Goal: Task Accomplishment & Management: Manage account settings

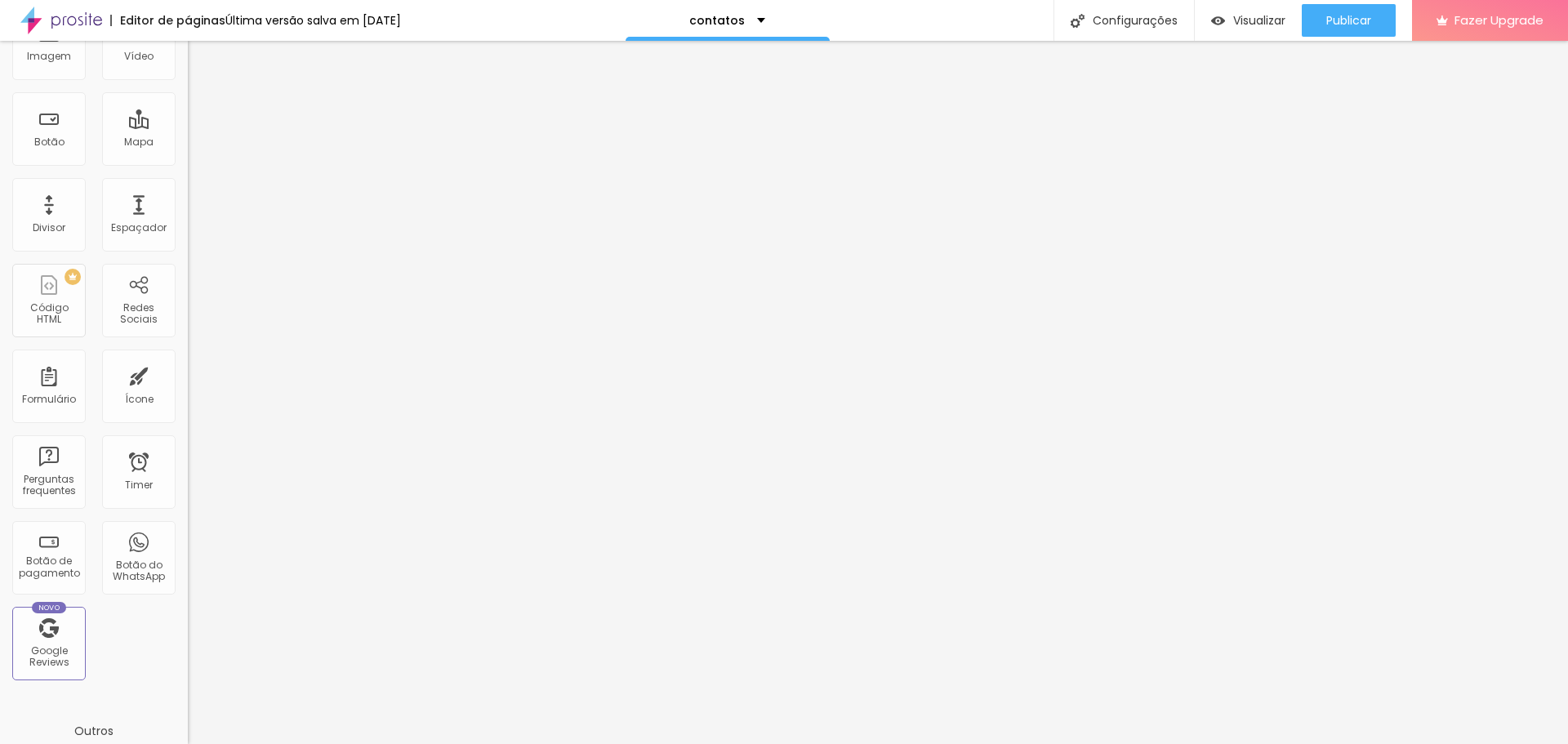
scroll to position [358, 0]
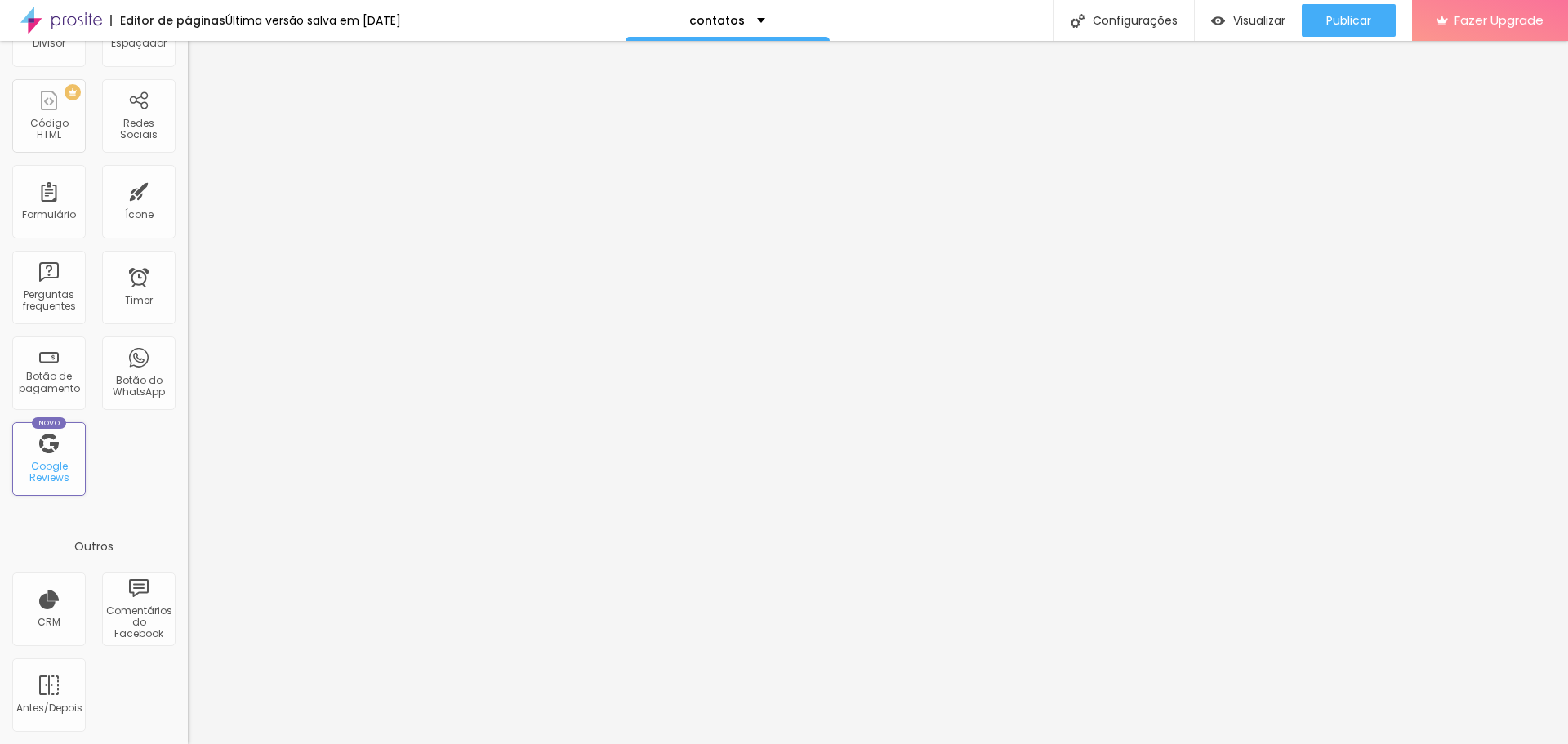
click at [51, 474] on div "Google Reviews" at bounding box center [49, 472] width 64 height 23
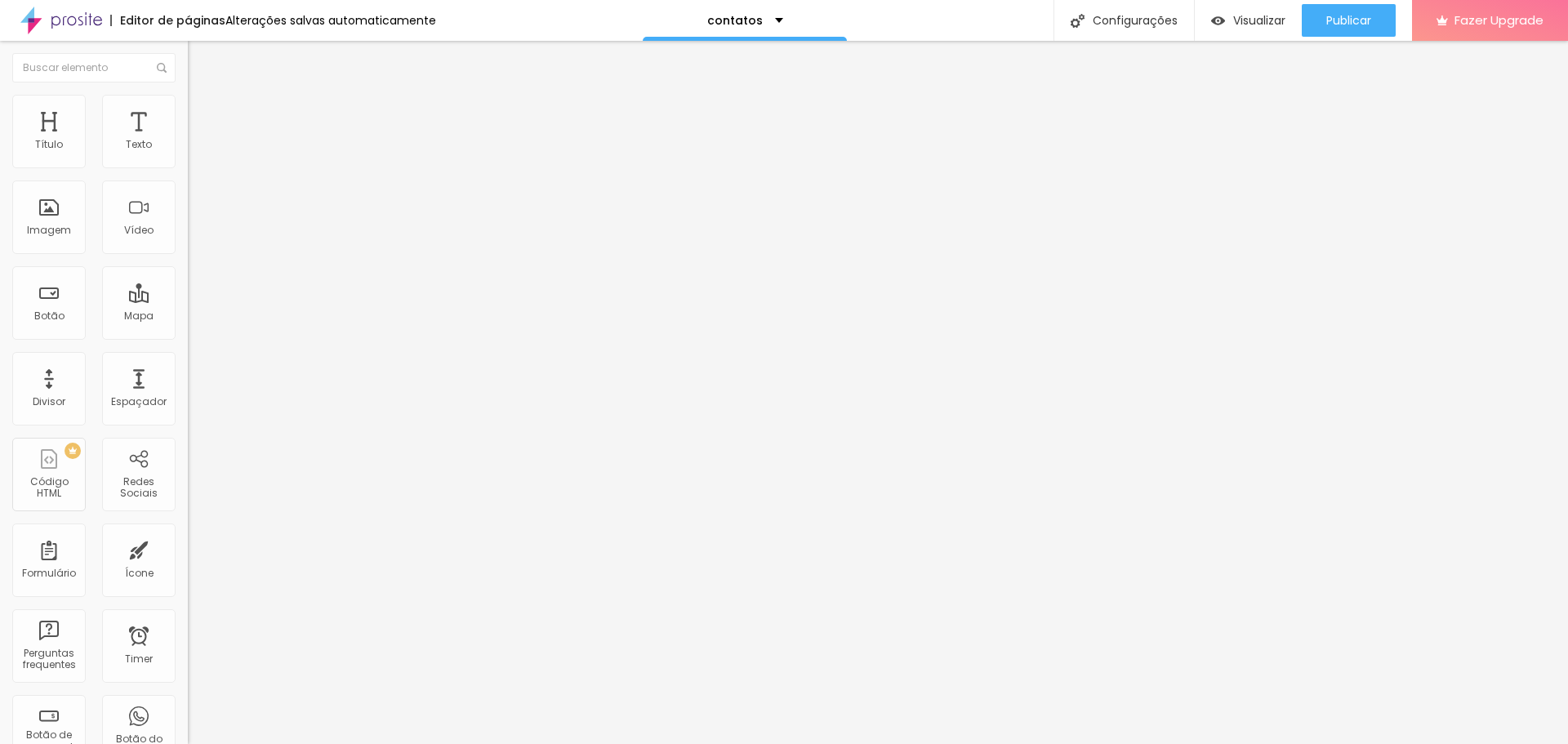
click at [188, 327] on input at bounding box center [299, 335] width 222 height 16
type input "marcelogimenes"
click at [188, 327] on input "marcelogimenes" at bounding box center [299, 335] width 222 height 16
click at [188, 111] on img at bounding box center [195, 117] width 15 height 15
click at [188, 95] on li "Conteúdo" at bounding box center [282, 86] width 188 height 16
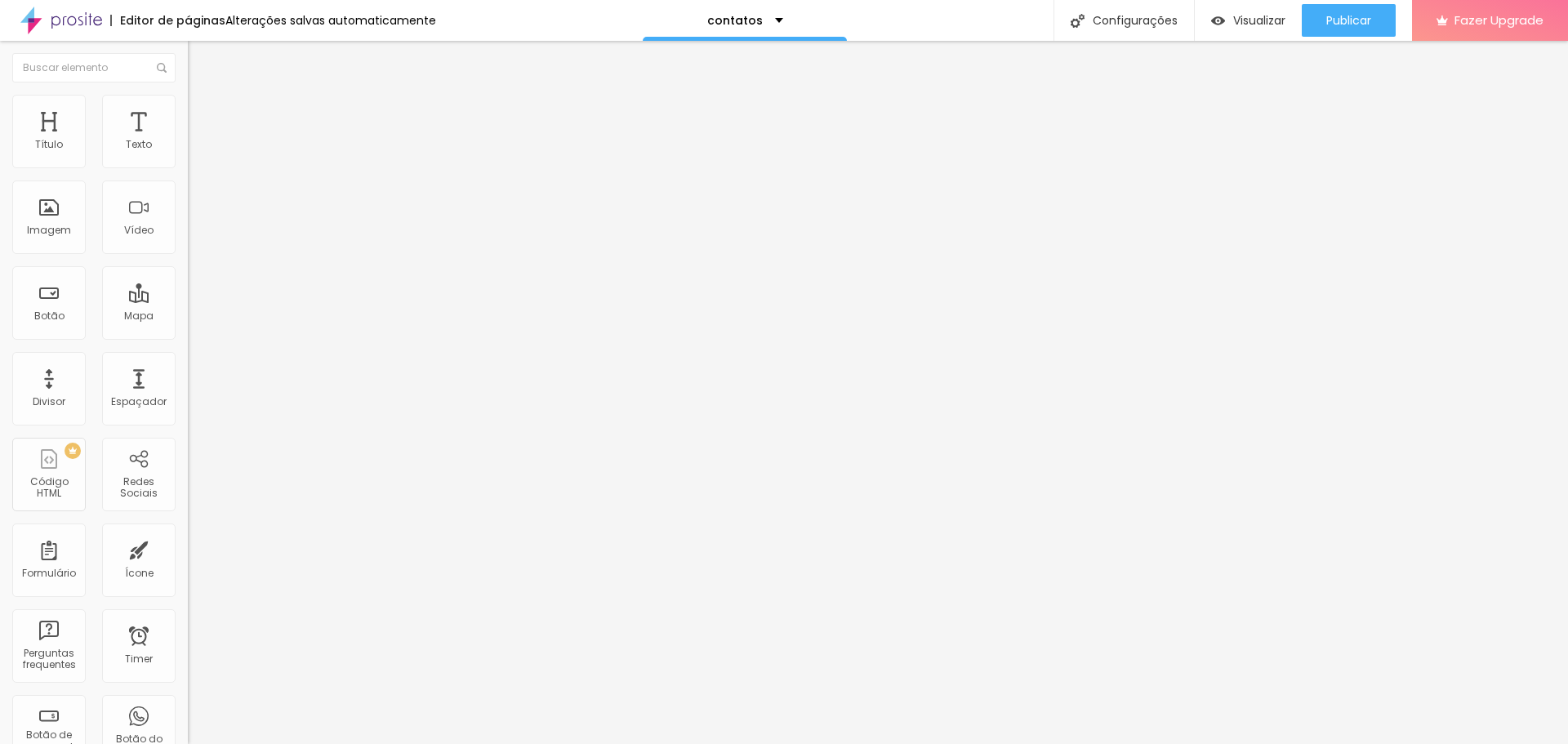
click at [188, 327] on input at bounding box center [299, 335] width 222 height 16
click at [188, 173] on img at bounding box center [282, 231] width 188 height 188
click at [188, 327] on input at bounding box center [299, 335] width 222 height 16
type input "marcelogimenes"
click at [1356, 15] on span "Publicar" at bounding box center [1349, 19] width 45 height 13
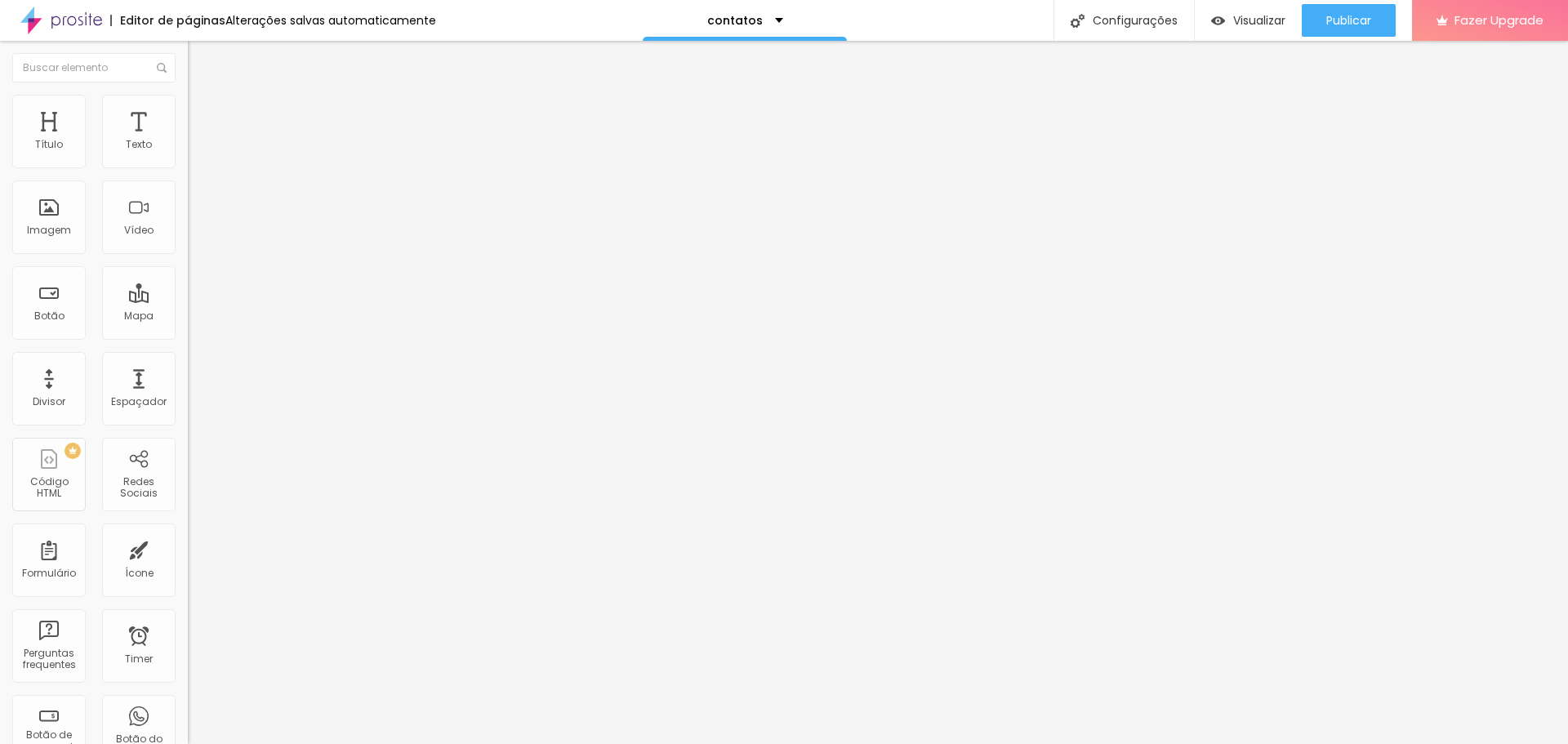
click at [188, 111] on img at bounding box center [195, 117] width 15 height 15
click at [188, 95] on li "Conteúdo" at bounding box center [282, 86] width 188 height 16
click at [188, 327] on input at bounding box center [299, 335] width 222 height 16
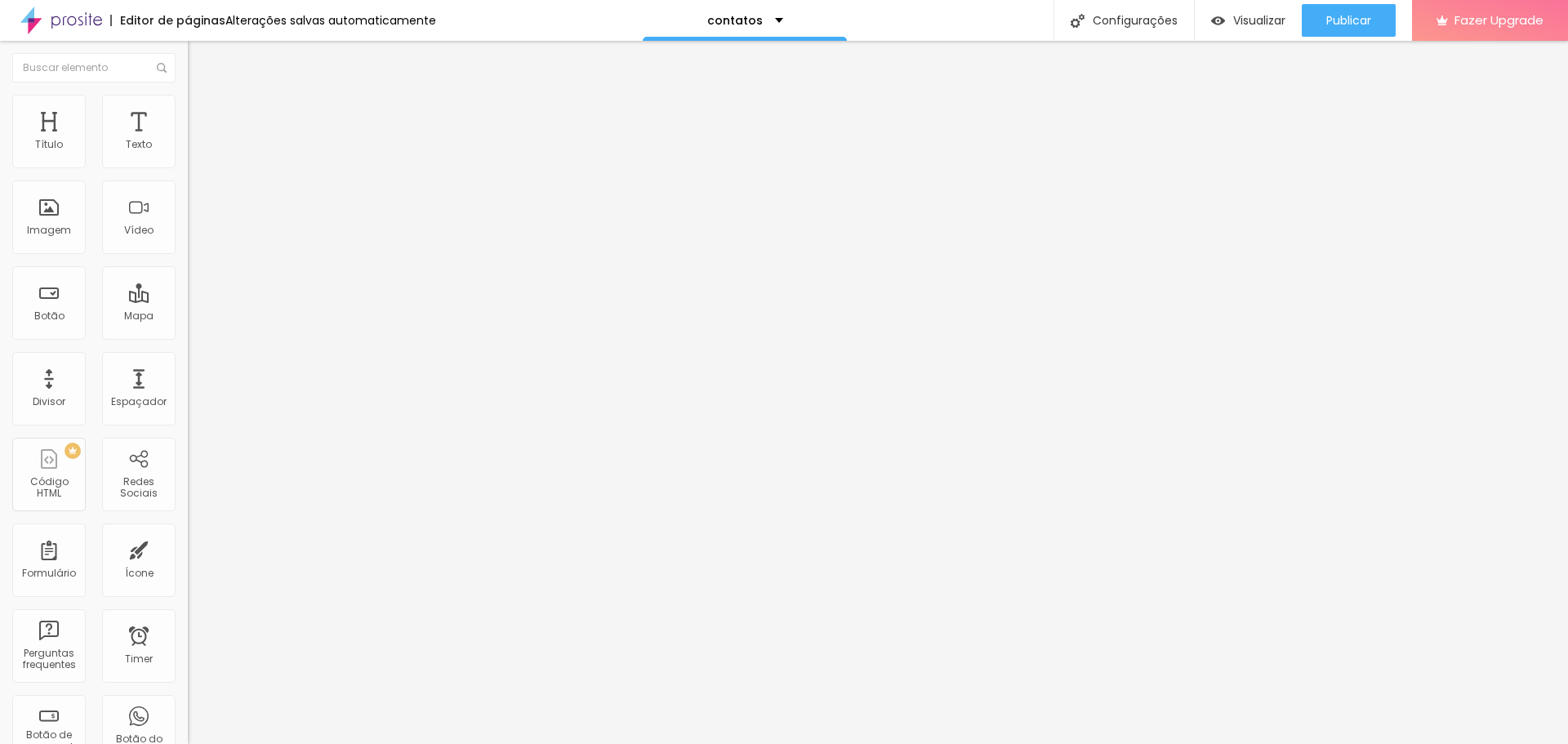
click at [188, 327] on input at bounding box center [299, 335] width 222 height 16
click at [188, 340] on span "Procure o perfil da empresa pelo nome." at bounding box center [268, 352] width 160 height 23
click at [188, 327] on input at bounding box center [299, 335] width 222 height 16
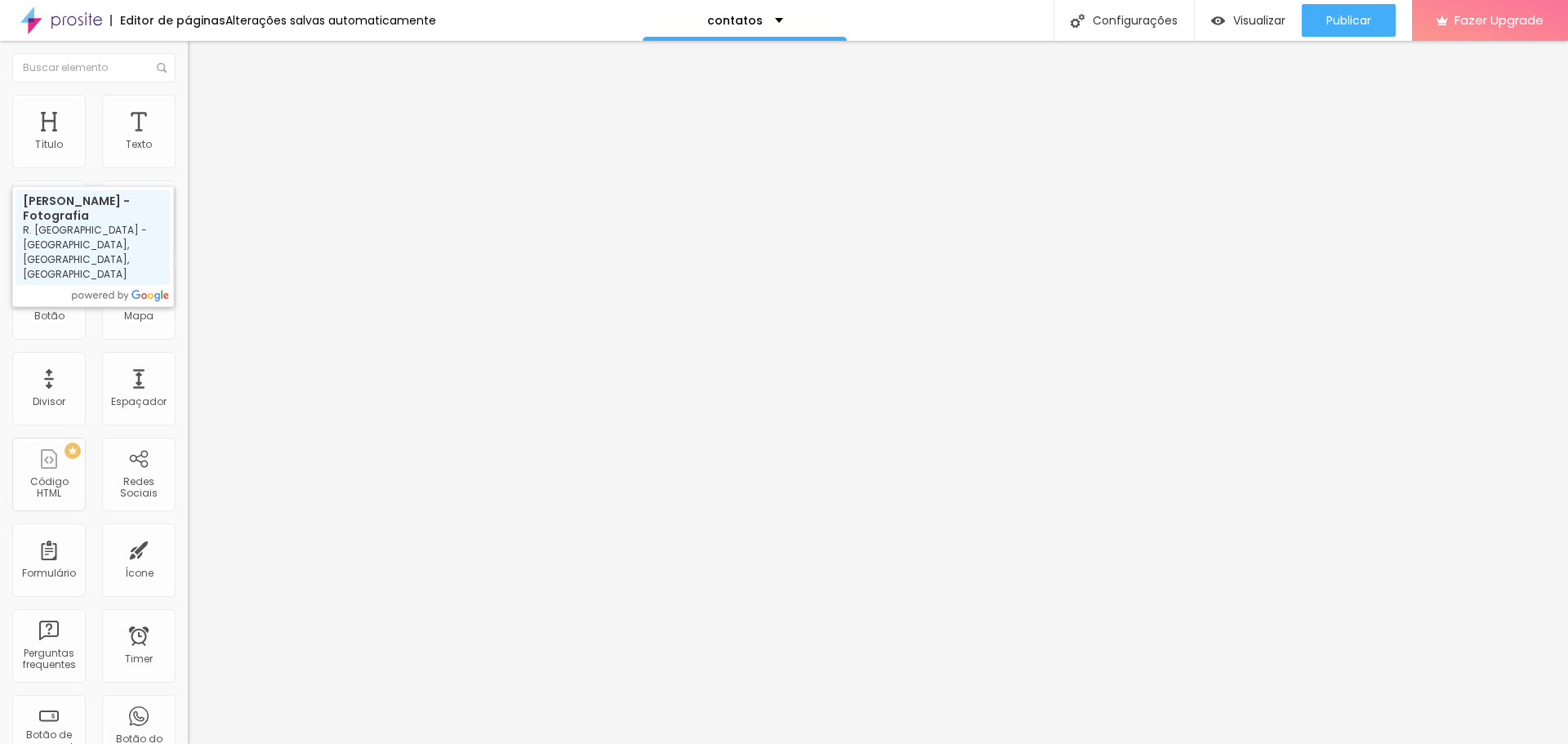
type input "[PERSON_NAME] - Fotografia - [PERSON_NAME] [GEOGRAPHIC_DATA] - [GEOGRAPHIC_DATA…"
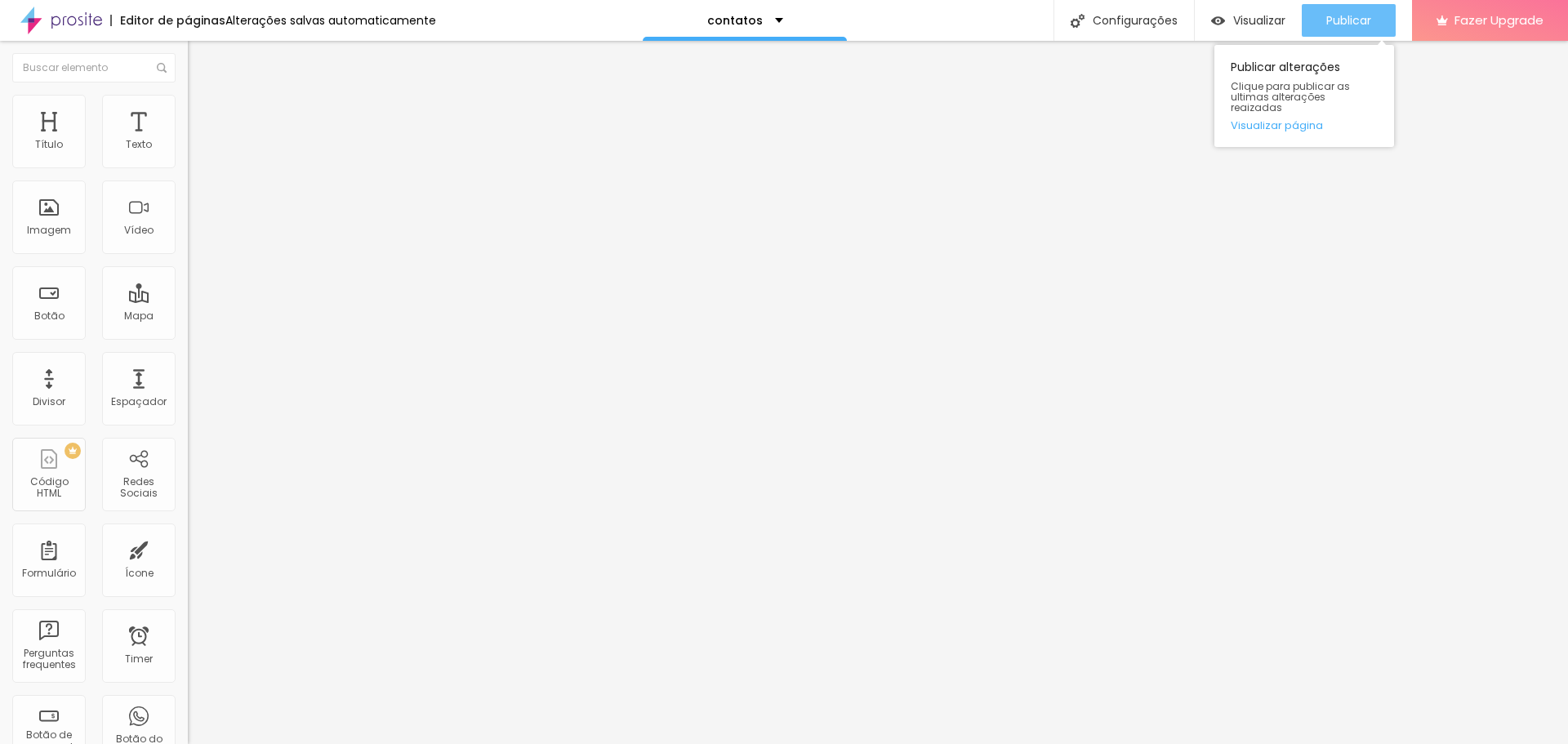
click at [1368, 18] on span "Publicar" at bounding box center [1349, 19] width 45 height 13
click at [200, 61] on div "Editar Google Reviews" at bounding box center [275, 59] width 149 height 13
click at [200, 63] on img "button" at bounding box center [206, 59] width 13 height 13
click at [198, 150] on span "Trocar icone" at bounding box center [234, 144] width 73 height 14
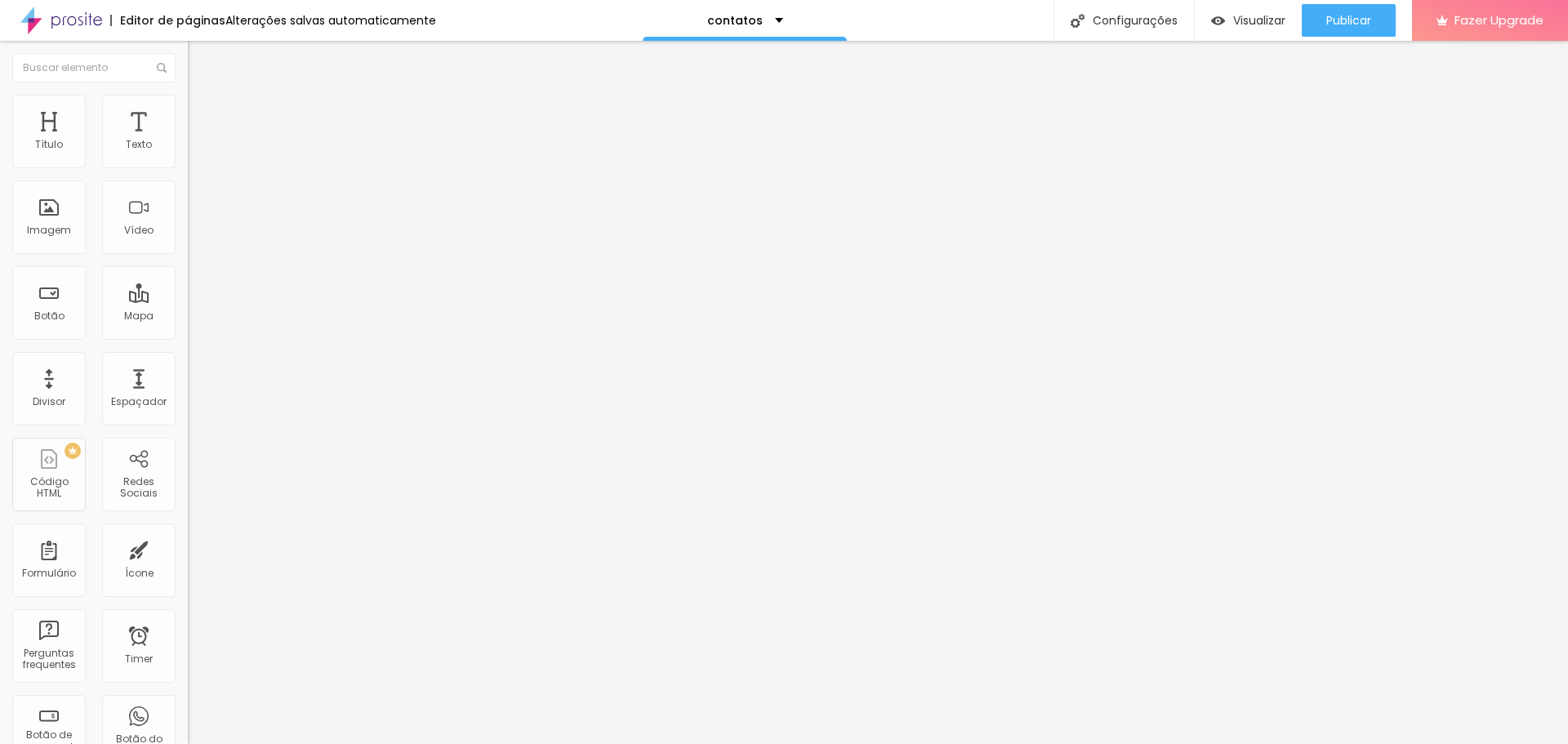
click at [1348, 11] on div "Publicar" at bounding box center [1349, 20] width 45 height 33
click at [1271, 120] on link "Visualizar página" at bounding box center [1303, 125] width 147 height 11
